Goal: Register for event/course

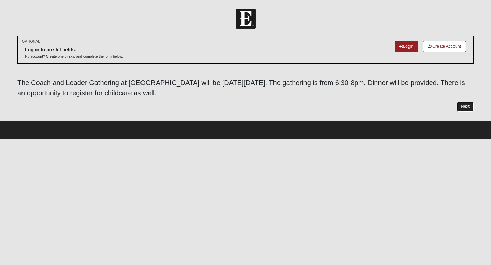
click at [462, 104] on link "Next" at bounding box center [465, 107] width 17 height 10
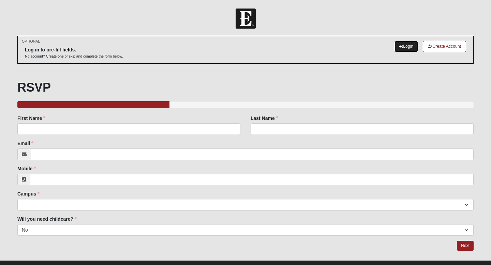
click at [402, 46] on link "Login" at bounding box center [407, 46] width 24 height 11
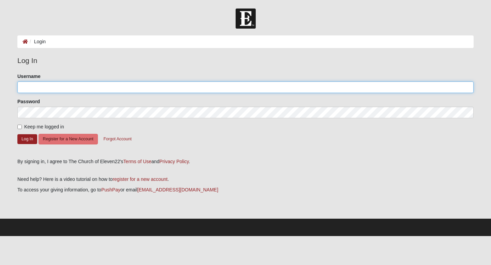
click at [58, 91] on input "Username" at bounding box center [245, 88] width 457 height 12
type input "sstenson"
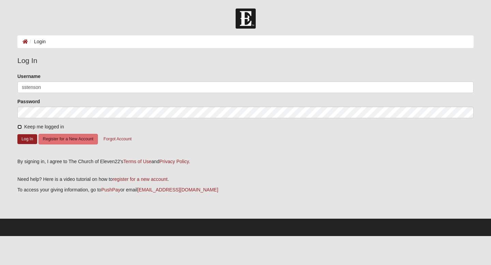
click at [18, 128] on input "Keep me logged in" at bounding box center [19, 127] width 4 height 4
checkbox input "true"
click at [29, 138] on button "Log In" at bounding box center [27, 139] width 20 height 10
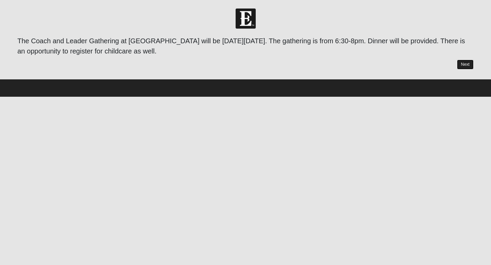
click at [467, 64] on link "Next" at bounding box center [465, 65] width 17 height 10
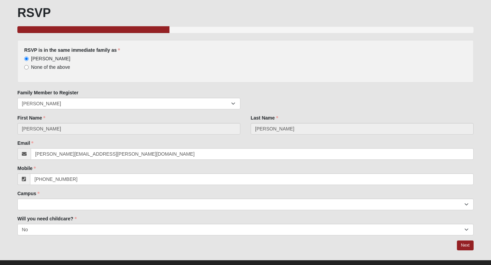
scroll to position [52, 0]
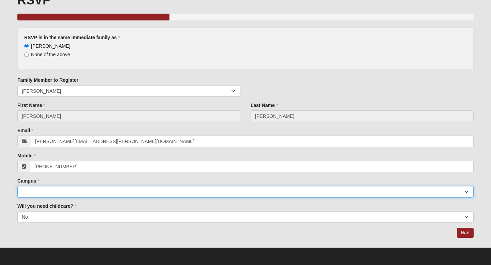
click at [65, 191] on select "Arlington Baymeadows Eleven22 Online [PERSON_NAME][GEOGRAPHIC_DATA] Jesup [GEOG…" at bounding box center [245, 192] width 457 height 12
select select "2"
click at [17, 186] on select "Arlington Baymeadows Eleven22 Online [PERSON_NAME][GEOGRAPHIC_DATA] Jesup [GEOG…" at bounding box center [245, 192] width 457 height 12
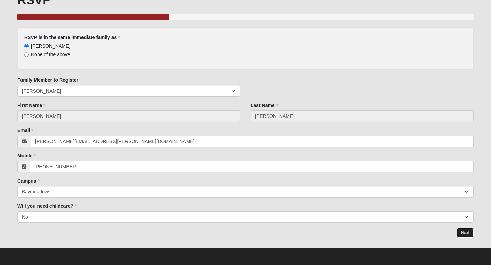
click at [467, 232] on link "Next" at bounding box center [465, 233] width 17 height 10
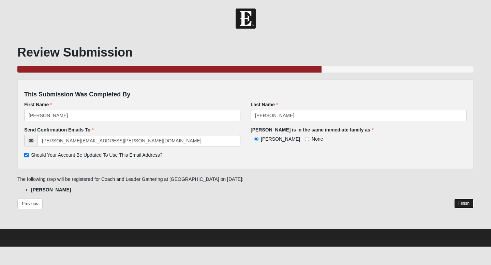
click at [467, 205] on link "Finish" at bounding box center [464, 204] width 19 height 10
